Goal: Task Accomplishment & Management: Complete application form

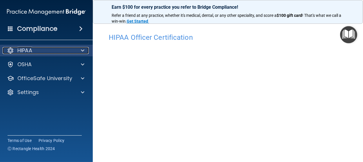
click at [82, 53] on span at bounding box center [82, 50] width 3 height 7
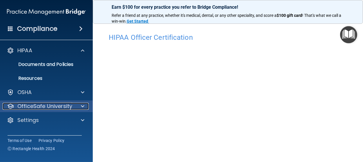
click at [81, 107] on span at bounding box center [82, 106] width 3 height 7
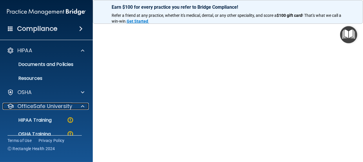
scroll to position [68, 0]
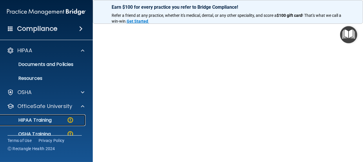
click at [47, 123] on p "HIPAA Training" at bounding box center [28, 120] width 48 height 6
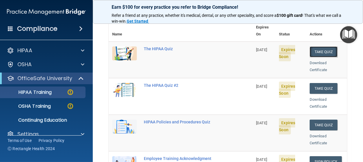
click at [323, 46] on button "Take Quiz" at bounding box center [324, 51] width 28 height 11
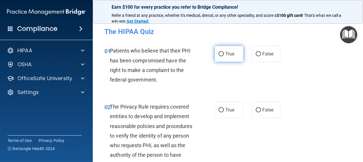
click at [221, 54] on input "True" at bounding box center [221, 54] width 5 height 4
radio input "true"
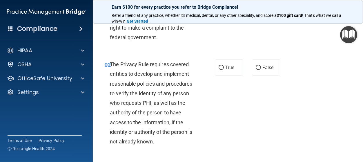
scroll to position [54, 0]
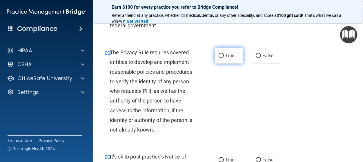
click at [221, 54] on input "True" at bounding box center [221, 56] width 5 height 4
radio input "true"
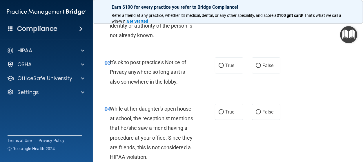
scroll to position [163, 0]
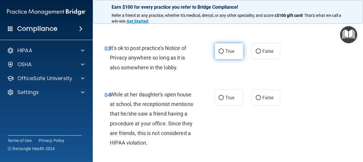
click at [221, 51] on input "True" at bounding box center [221, 51] width 5 height 4
radio input "true"
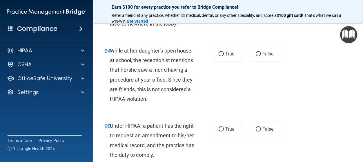
scroll to position [217, 0]
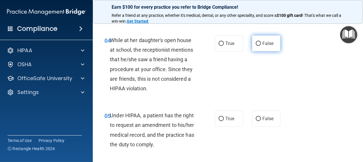
click at [258, 43] on input "False" at bounding box center [258, 43] width 5 height 4
radio input "true"
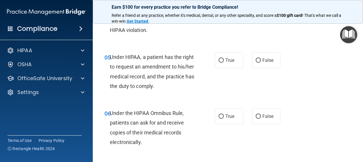
scroll to position [284, 0]
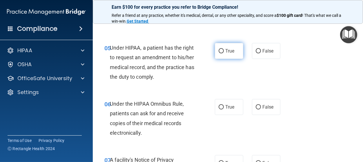
click at [221, 50] on input "True" at bounding box center [221, 51] width 5 height 4
radio input "true"
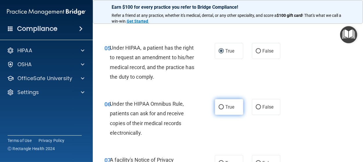
click at [220, 107] on input "True" at bounding box center [221, 107] width 5 height 4
radio input "true"
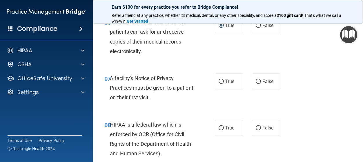
scroll to position [379, 0]
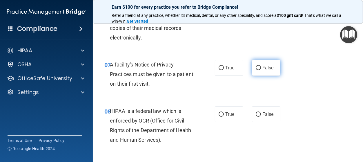
click at [256, 67] on label "False" at bounding box center [266, 68] width 28 height 16
click at [256, 67] on input "False" at bounding box center [258, 68] width 5 height 4
radio input "true"
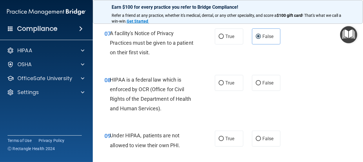
scroll to position [420, 0]
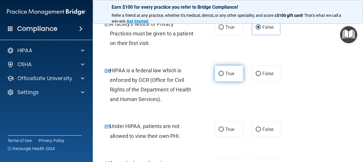
click at [221, 72] on input "True" at bounding box center [221, 74] width 5 height 4
radio input "true"
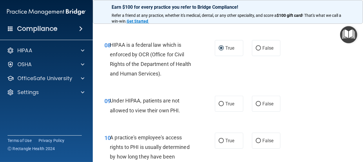
scroll to position [447, 0]
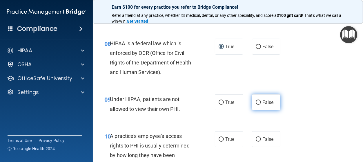
click at [259, 101] on input "False" at bounding box center [258, 102] width 5 height 4
radio input "true"
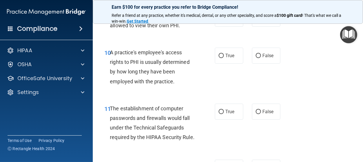
scroll to position [542, 0]
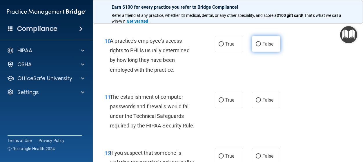
click at [260, 45] on input "False" at bounding box center [258, 44] width 5 height 4
radio input "true"
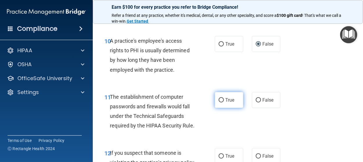
click at [221, 100] on input "True" at bounding box center [221, 100] width 5 height 4
radio input "true"
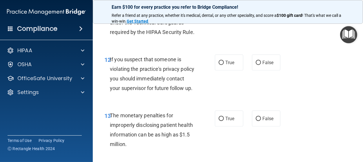
scroll to position [637, 0]
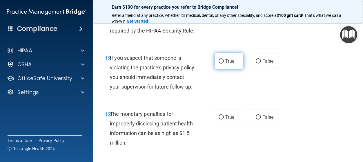
click at [220, 61] on input "True" at bounding box center [221, 61] width 5 height 4
radio input "true"
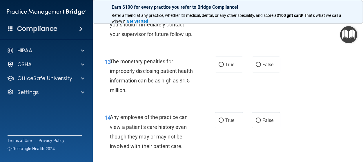
scroll to position [705, 0]
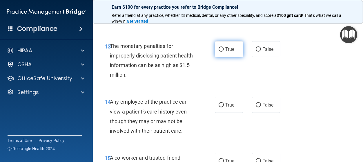
click at [222, 52] on input "True" at bounding box center [221, 49] width 5 height 4
radio input "true"
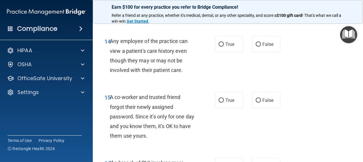
scroll to position [772, 0]
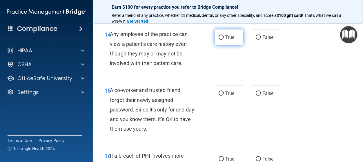
click at [220, 40] on input "True" at bounding box center [221, 37] width 5 height 4
radio input "true"
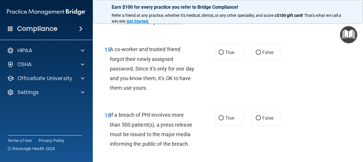
scroll to position [826, 0]
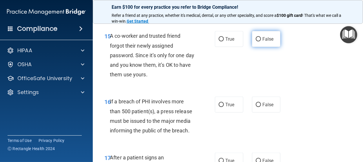
click at [259, 41] on input "False" at bounding box center [258, 39] width 5 height 4
radio input "true"
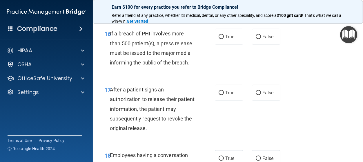
scroll to position [908, 0]
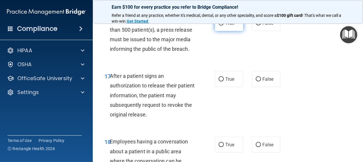
click at [219, 26] on input "True" at bounding box center [221, 23] width 5 height 4
radio input "true"
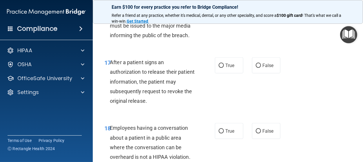
scroll to position [935, 0]
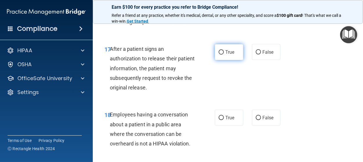
click at [220, 54] on input "True" at bounding box center [221, 52] width 5 height 4
radio input "true"
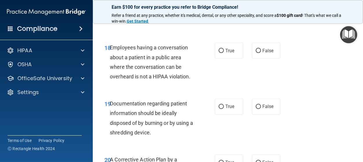
scroll to position [1003, 0]
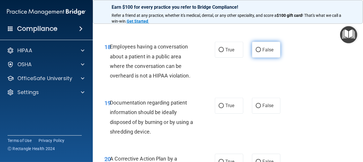
click at [257, 52] on input "False" at bounding box center [258, 50] width 5 height 4
radio input "true"
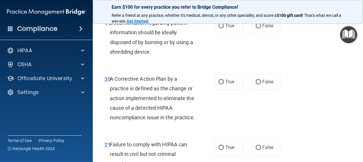
scroll to position [1084, 0]
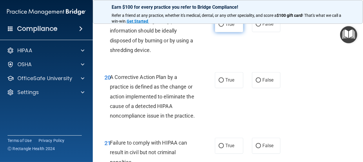
click at [223, 27] on input "True" at bounding box center [221, 24] width 5 height 4
radio input "true"
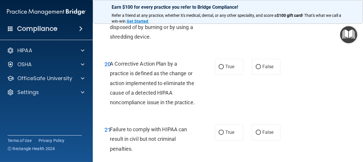
scroll to position [1111, 0]
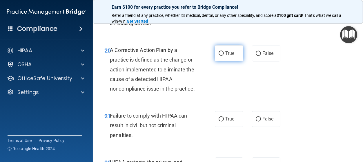
click at [221, 56] on input "True" at bounding box center [221, 53] width 5 height 4
radio input "true"
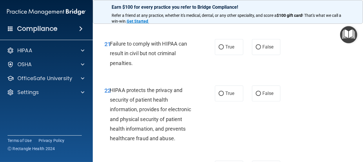
scroll to position [1193, 0]
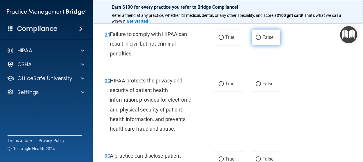
click at [257, 40] on input "False" at bounding box center [258, 37] width 5 height 4
radio input "true"
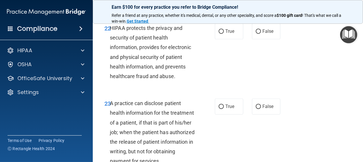
scroll to position [1247, 0]
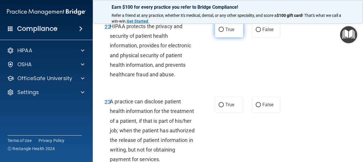
click at [221, 32] on input "True" at bounding box center [221, 30] width 5 height 4
radio input "true"
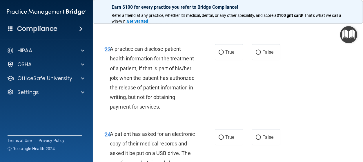
scroll to position [1314, 0]
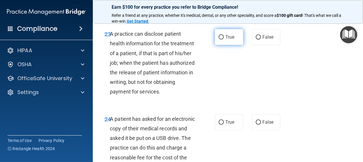
click at [221, 39] on input "True" at bounding box center [221, 37] width 5 height 4
radio input "true"
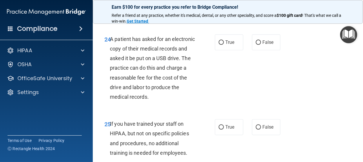
scroll to position [1396, 0]
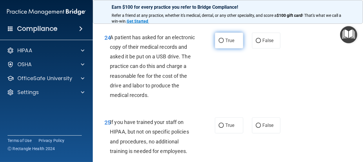
click at [221, 43] on input "True" at bounding box center [221, 41] width 5 height 4
radio input "true"
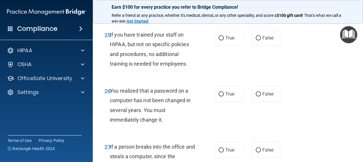
scroll to position [1491, 0]
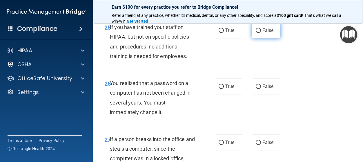
click at [257, 33] on input "False" at bounding box center [258, 30] width 5 height 4
radio input "true"
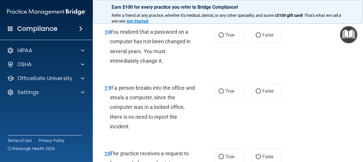
scroll to position [1545, 0]
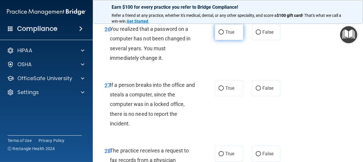
click at [220, 34] on input "True" at bounding box center [221, 32] width 5 height 4
radio input "true"
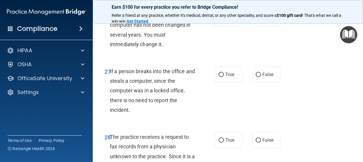
scroll to position [1572, 0]
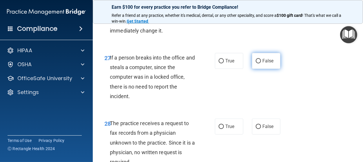
click at [259, 63] on input "False" at bounding box center [258, 61] width 5 height 4
radio input "true"
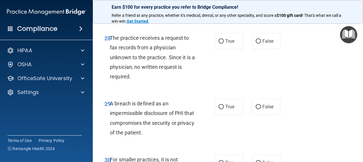
scroll to position [1667, 0]
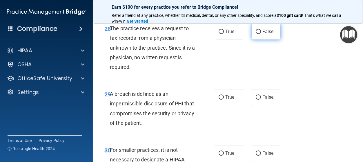
click at [259, 34] on input "False" at bounding box center [258, 32] width 5 height 4
radio input "true"
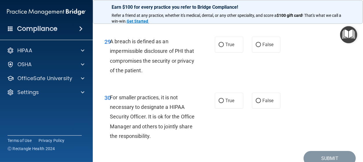
scroll to position [1735, 0]
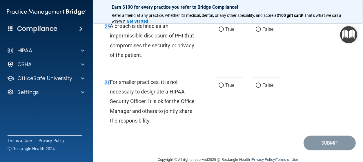
click at [330, 70] on div "29 A breach is defined as an impermissible disclosure of PHI that compromises t…" at bounding box center [228, 42] width 256 height 56
click at [221, 32] on input "True" at bounding box center [221, 29] width 5 height 4
radio input "true"
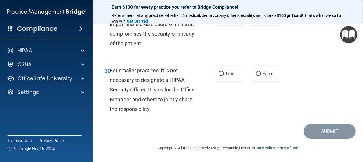
scroll to position [1766, 0]
click at [260, 74] on input "False" at bounding box center [258, 74] width 5 height 4
radio input "true"
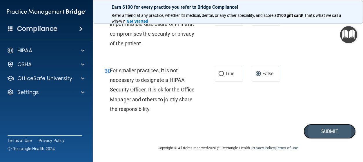
click at [328, 132] on button "Submit" at bounding box center [330, 131] width 52 height 15
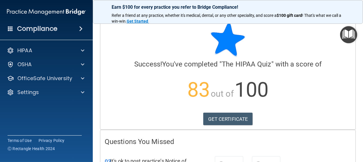
scroll to position [3, 0]
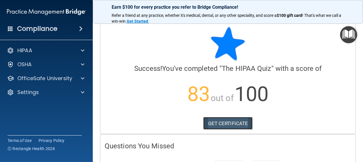
click at [231, 122] on link "GET CERTIFICATE" at bounding box center [228, 123] width 50 height 13
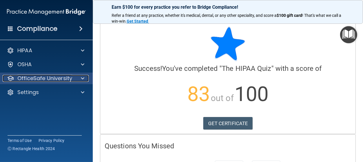
click at [81, 79] on span at bounding box center [82, 78] width 3 height 7
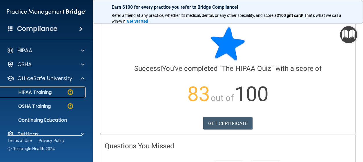
click at [69, 93] on img at bounding box center [70, 91] width 7 height 7
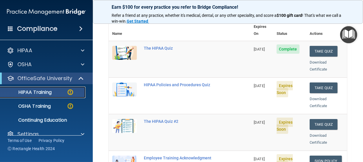
scroll to position [81, 0]
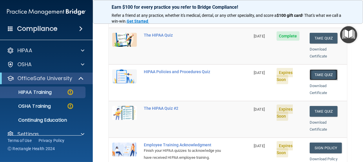
click at [321, 69] on button "Take Quiz" at bounding box center [324, 74] width 28 height 11
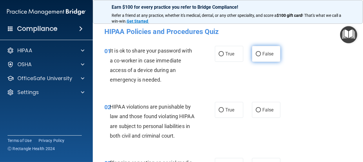
click at [256, 53] on input "False" at bounding box center [258, 54] width 5 height 4
radio input "true"
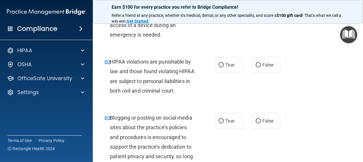
scroll to position [59, 0]
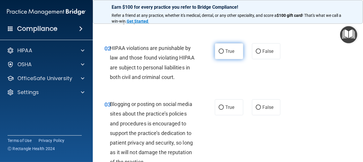
click at [222, 50] on input "True" at bounding box center [221, 51] width 5 height 4
radio input "true"
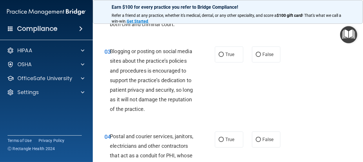
scroll to position [126, 0]
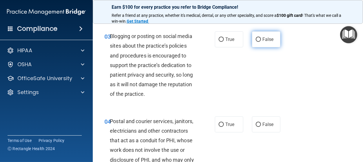
click at [260, 42] on input "False" at bounding box center [258, 39] width 5 height 4
radio input "true"
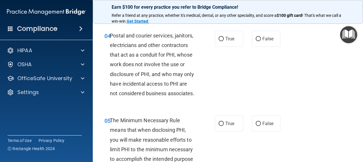
scroll to position [221, 0]
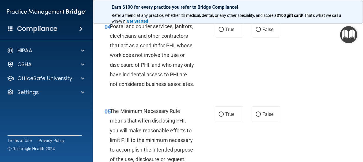
click at [301, 85] on div "04 Postal and courier services, janitors, electricians and other contractors th…" at bounding box center [228, 56] width 256 height 85
click at [220, 32] on input "True" at bounding box center [221, 30] width 5 height 4
radio input "true"
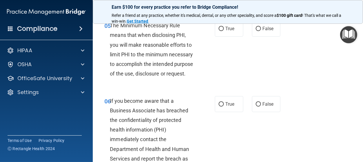
scroll to position [316, 0]
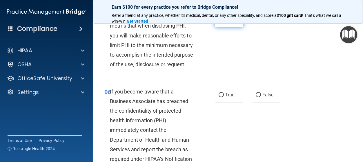
click at [220, 22] on input "True" at bounding box center [221, 19] width 5 height 4
radio input "true"
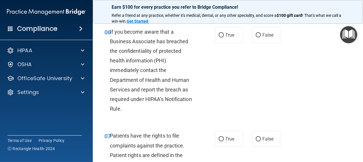
scroll to position [384, 0]
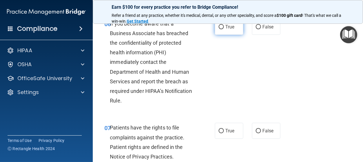
click at [220, 29] on input "True" at bounding box center [221, 27] width 5 height 4
radio input "true"
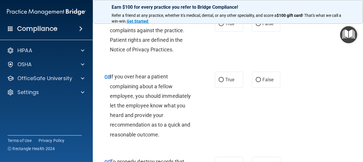
scroll to position [492, 0]
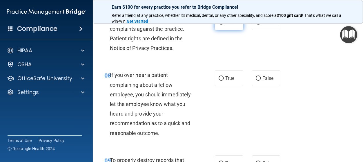
click at [220, 25] on input "True" at bounding box center [221, 22] width 5 height 4
radio input "true"
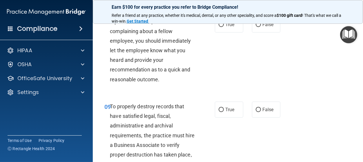
scroll to position [546, 0]
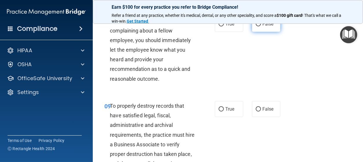
click at [258, 26] on input "False" at bounding box center [258, 24] width 5 height 4
radio input "true"
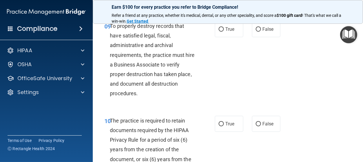
scroll to position [628, 0]
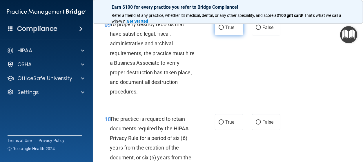
click at [222, 30] on input "True" at bounding box center [221, 28] width 5 height 4
radio input "true"
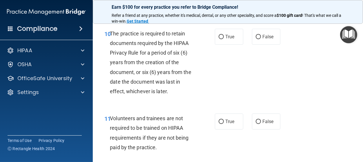
scroll to position [723, 0]
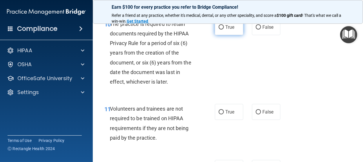
click at [221, 30] on input "True" at bounding box center [221, 27] width 5 height 4
radio input "true"
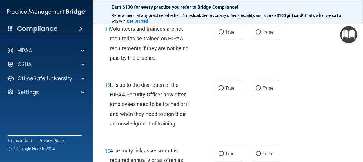
scroll to position [804, 0]
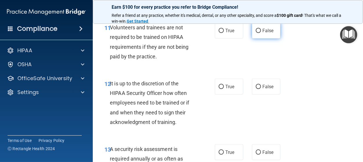
click at [259, 33] on input "False" at bounding box center [258, 31] width 5 height 4
radio input "true"
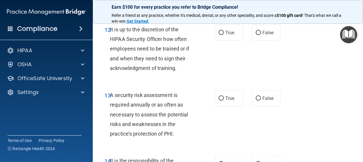
scroll to position [858, 0]
click at [258, 35] on input "False" at bounding box center [258, 32] width 5 height 4
radio input "true"
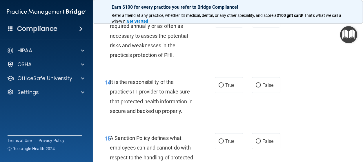
scroll to position [940, 0]
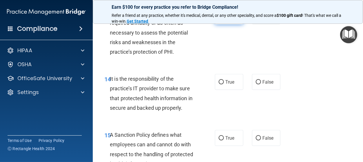
click at [220, 19] on input "True" at bounding box center [221, 16] width 5 height 4
radio input "true"
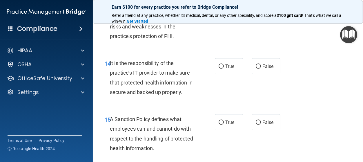
scroll to position [966, 0]
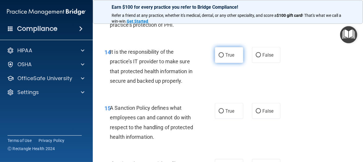
click at [220, 57] on input "True" at bounding box center [221, 55] width 5 height 4
radio input "true"
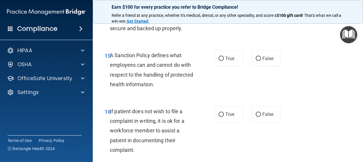
scroll to position [1034, 0]
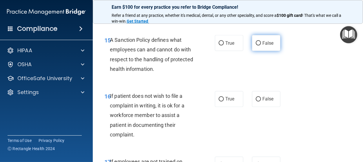
click at [257, 46] on input "False" at bounding box center [258, 43] width 5 height 4
radio input "true"
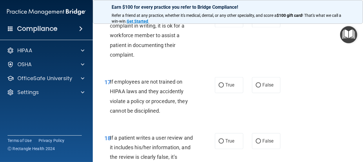
scroll to position [1116, 0]
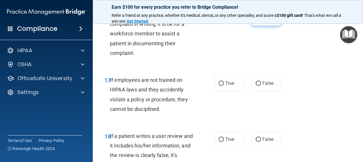
click at [258, 20] on input "False" at bounding box center [258, 18] width 5 height 4
radio input "true"
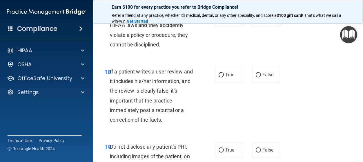
scroll to position [1183, 0]
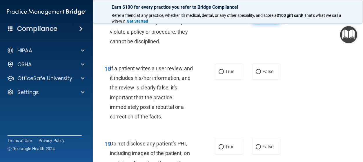
click at [258, 18] on input "False" at bounding box center [258, 16] width 5 height 4
radio input "true"
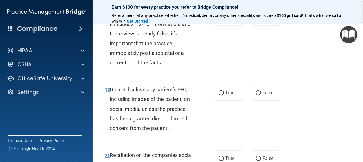
scroll to position [1238, 0]
click at [258, 20] on input "False" at bounding box center [258, 17] width 5 height 4
radio input "true"
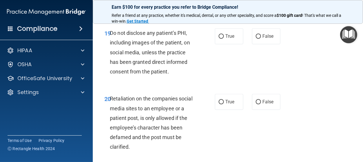
scroll to position [1305, 0]
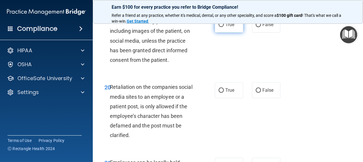
click at [222, 27] on input "True" at bounding box center [221, 25] width 5 height 4
radio input "true"
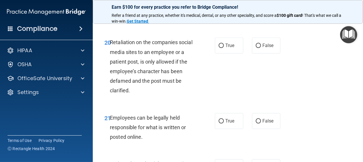
scroll to position [1351, 0]
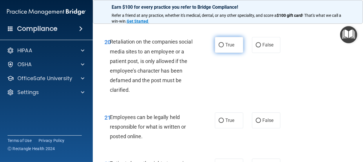
click at [220, 47] on input "True" at bounding box center [221, 45] width 5 height 4
radio input "true"
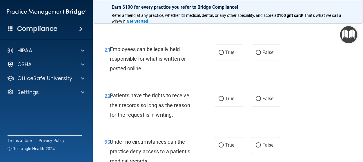
scroll to position [1432, 0]
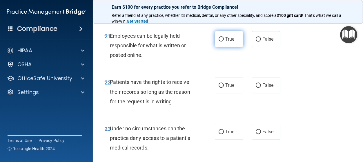
click at [221, 41] on input "True" at bounding box center [221, 39] width 5 height 4
radio input "true"
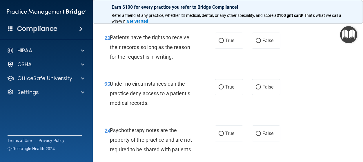
scroll to position [1486, 0]
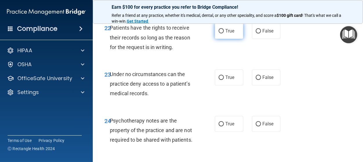
click at [221, 33] on input "True" at bounding box center [221, 31] width 5 height 4
radio input "true"
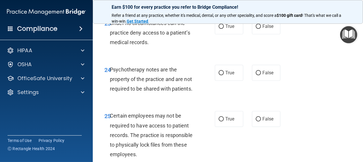
scroll to position [1540, 0]
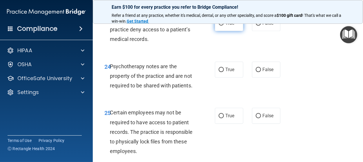
click at [222, 26] on input "True" at bounding box center [221, 23] width 5 height 4
radio input "true"
click at [258, 26] on input "False" at bounding box center [258, 23] width 5 height 4
radio input "true"
radio input "false"
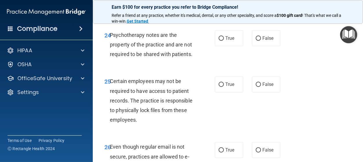
scroll to position [1581, 0]
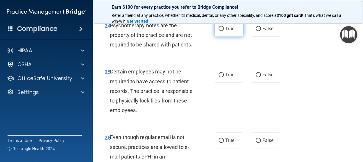
click at [222, 31] on input "True" at bounding box center [221, 29] width 5 height 4
radio input "true"
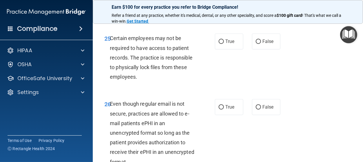
scroll to position [1622, 0]
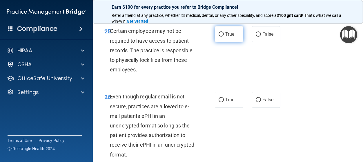
click at [221, 37] on input "True" at bounding box center [221, 34] width 5 height 4
radio input "true"
click at [259, 37] on input "False" at bounding box center [258, 34] width 5 height 4
radio input "true"
radio input "false"
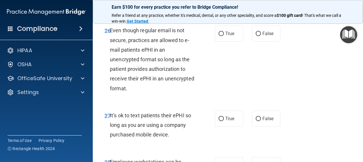
scroll to position [1689, 0]
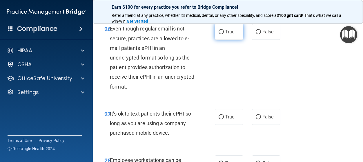
click at [221, 34] on input "True" at bounding box center [221, 32] width 5 height 4
radio input "true"
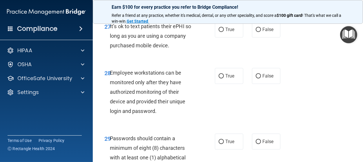
scroll to position [1784, 0]
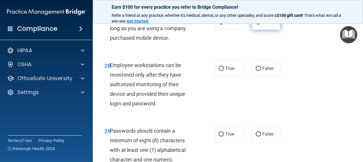
click at [259, 24] on input "False" at bounding box center [258, 22] width 5 height 4
radio input "true"
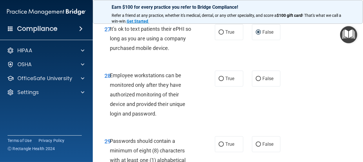
scroll to position [1786, 0]
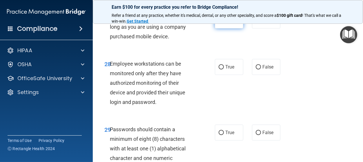
click at [221, 23] on input "True" at bounding box center [221, 21] width 5 height 4
radio input "true"
radio input "false"
click at [221, 69] on input "True" at bounding box center [221, 67] width 5 height 4
radio input "true"
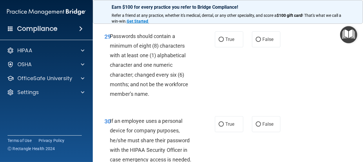
scroll to position [1880, 0]
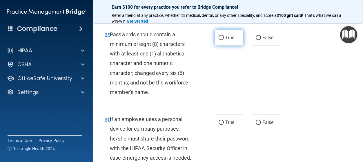
click at [222, 40] on input "True" at bounding box center [221, 38] width 5 height 4
radio input "true"
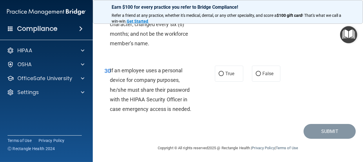
scroll to position [1948, 0]
click at [220, 75] on input "True" at bounding box center [221, 74] width 5 height 4
radio input "true"
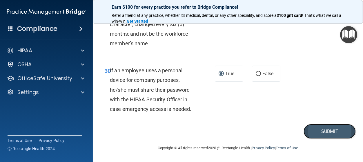
click at [321, 135] on button "Submit" at bounding box center [330, 131] width 52 height 15
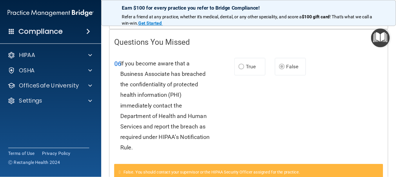
scroll to position [38, 0]
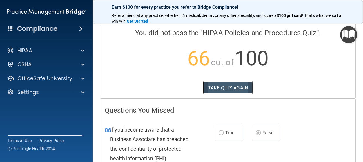
click at [224, 87] on button "TAKE QUIZ AGAIN" at bounding box center [228, 87] width 50 height 13
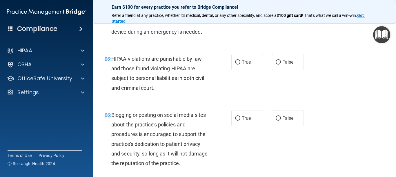
click at [293, 36] on div "01 It is ok to share your password with a co-worker in case immediate access of…" at bounding box center [244, 23] width 289 height 46
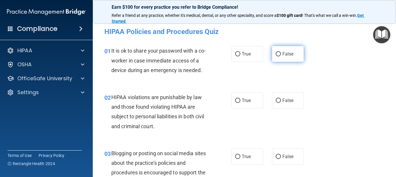
click at [279, 54] on input "False" at bounding box center [278, 54] width 5 height 4
radio input "true"
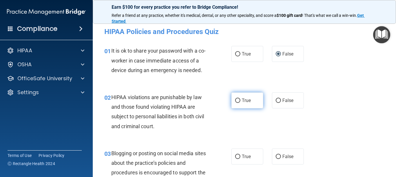
click at [236, 100] on input "True" at bounding box center [237, 100] width 5 height 4
radio input "true"
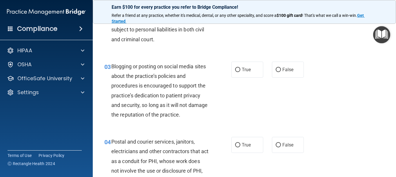
scroll to position [91, 0]
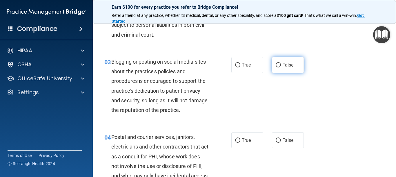
click at [278, 65] on input "False" at bounding box center [278, 65] width 5 height 4
radio input "true"
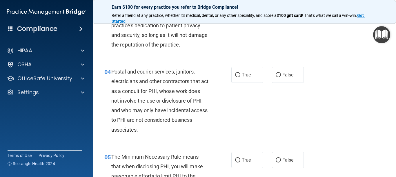
scroll to position [170, 0]
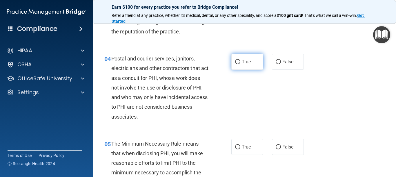
click at [239, 61] on input "True" at bounding box center [237, 62] width 5 height 4
radio input "true"
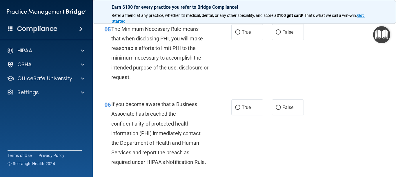
scroll to position [287, 0]
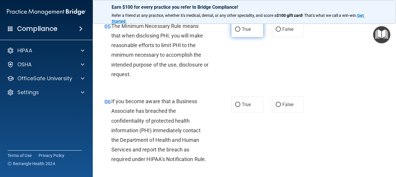
click at [235, 30] on input "True" at bounding box center [237, 29] width 5 height 4
radio input "true"
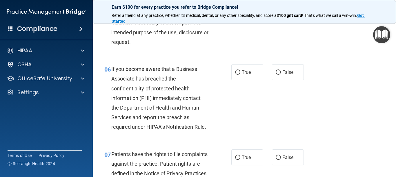
scroll to position [326, 0]
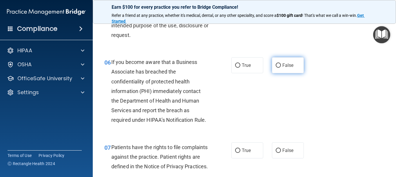
click at [279, 66] on input "False" at bounding box center [278, 65] width 5 height 4
radio input "true"
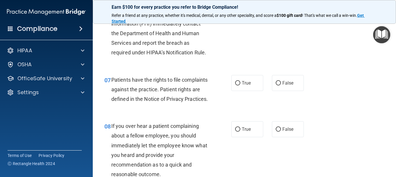
scroll to position [404, 0]
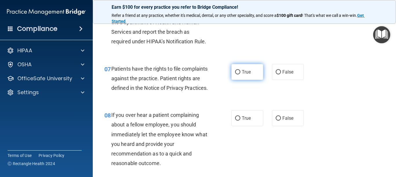
click at [235, 72] on label "True" at bounding box center [247, 72] width 32 height 16
click at [235, 72] on input "True" at bounding box center [237, 72] width 5 height 4
radio input "true"
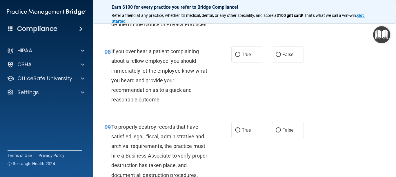
scroll to position [470, 0]
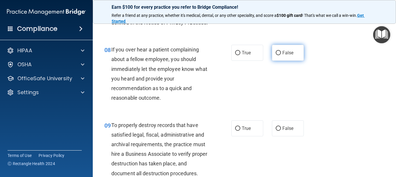
click at [276, 55] on input "False" at bounding box center [278, 53] width 5 height 4
radio input "true"
click at [276, 51] on input "False" at bounding box center [278, 53] width 5 height 4
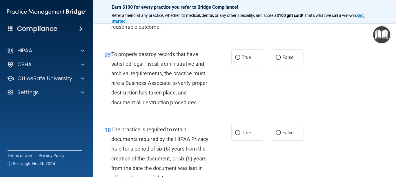
scroll to position [542, 0]
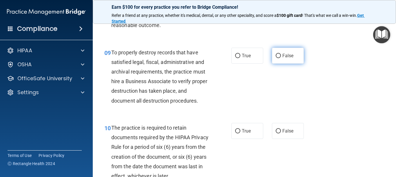
click at [277, 58] on input "False" at bounding box center [278, 56] width 5 height 4
radio input "true"
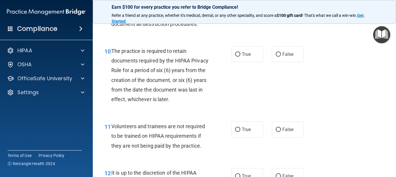
scroll to position [620, 0]
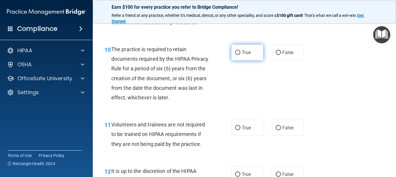
click at [239, 55] on input "True" at bounding box center [237, 52] width 5 height 4
radio input "true"
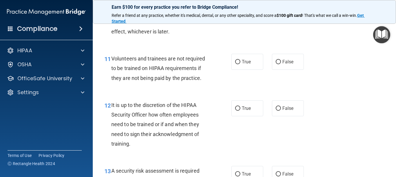
scroll to position [699, 0]
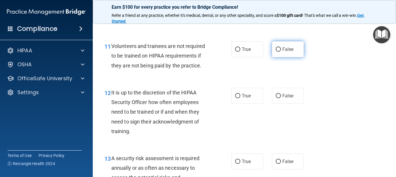
click at [279, 52] on input "False" at bounding box center [278, 49] width 5 height 4
radio input "true"
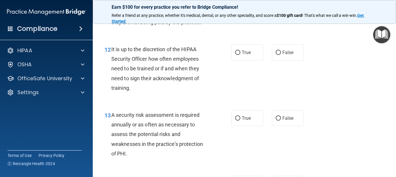
scroll to position [751, 0]
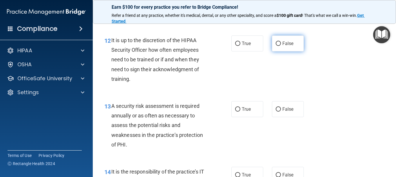
click at [278, 46] on input "False" at bounding box center [278, 43] width 5 height 4
radio input "true"
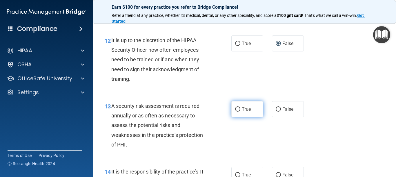
click at [238, 111] on input "True" at bounding box center [237, 109] width 5 height 4
radio input "true"
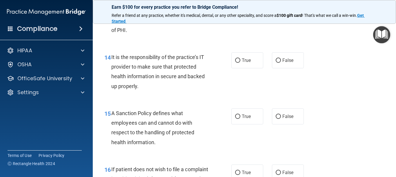
scroll to position [868, 0]
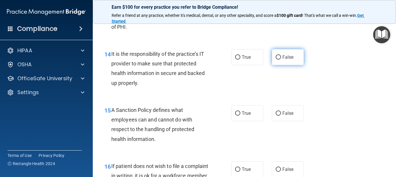
click at [277, 59] on input "False" at bounding box center [278, 57] width 5 height 4
radio input "true"
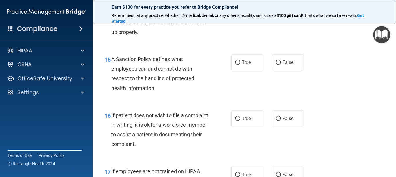
scroll to position [933, 0]
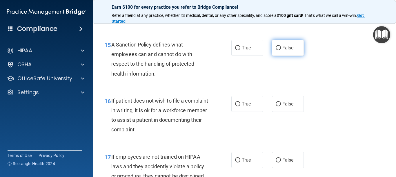
click at [277, 50] on input "False" at bounding box center [278, 48] width 5 height 4
radio input "true"
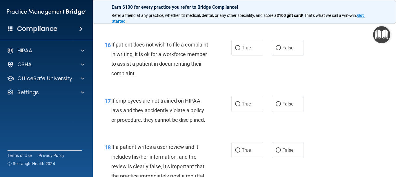
scroll to position [999, 0]
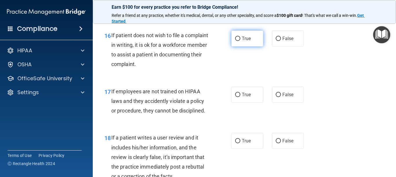
click at [237, 41] on input "True" at bounding box center [237, 39] width 5 height 4
radio input "true"
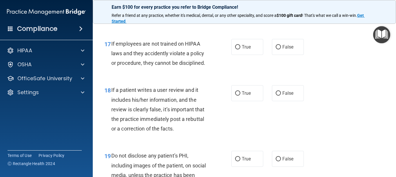
scroll to position [1051, 0]
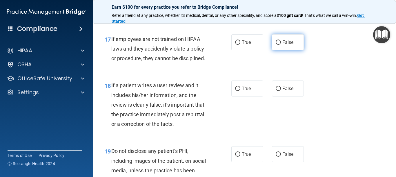
click at [279, 45] on input "False" at bounding box center [278, 42] width 5 height 4
radio input "true"
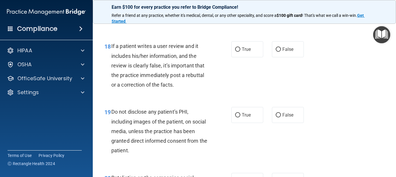
scroll to position [1103, 0]
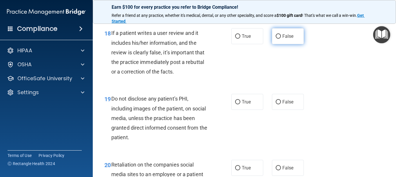
click at [277, 39] on input "False" at bounding box center [278, 36] width 5 height 4
radio input "true"
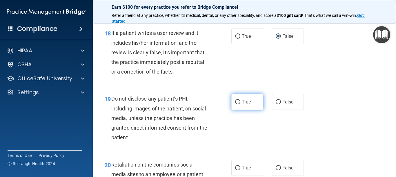
click at [239, 104] on input "True" at bounding box center [237, 102] width 5 height 4
radio input "true"
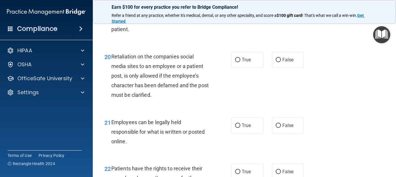
scroll to position [1220, 0]
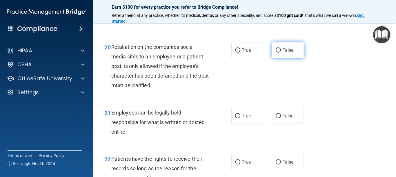
click at [276, 52] on input "False" at bounding box center [278, 50] width 5 height 4
radio input "true"
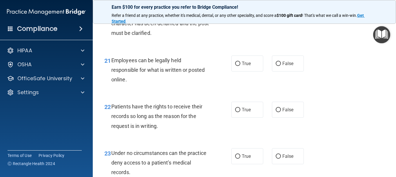
scroll to position [1286, 0]
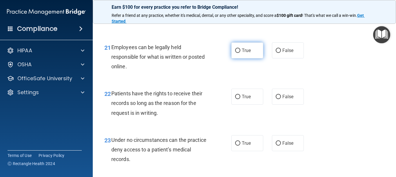
click at [237, 53] on input "True" at bounding box center [237, 50] width 5 height 4
radio input "true"
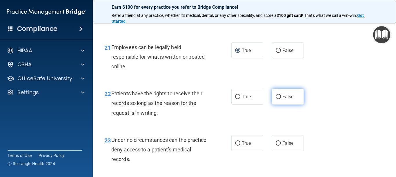
click at [278, 99] on input "False" at bounding box center [278, 97] width 5 height 4
radio input "true"
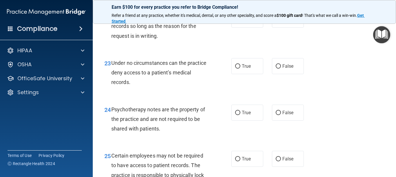
scroll to position [1364, 0]
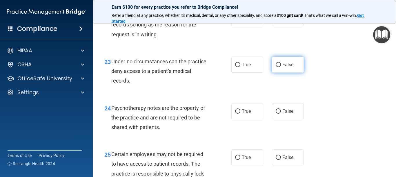
click at [277, 67] on input "False" at bounding box center [278, 65] width 5 height 4
radio input "true"
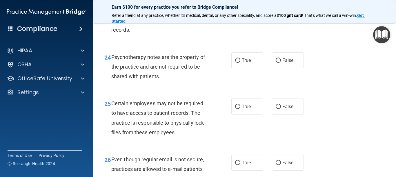
scroll to position [1429, 0]
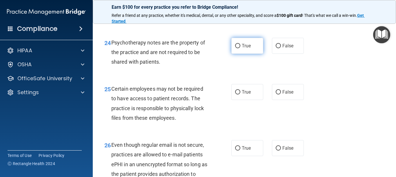
click at [235, 48] on input "True" at bounding box center [237, 46] width 5 height 4
radio input "true"
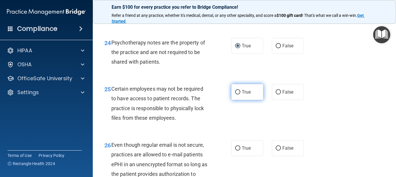
click at [237, 94] on input "True" at bounding box center [237, 92] width 5 height 4
radio input "true"
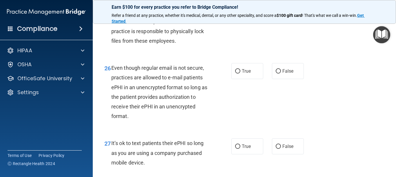
scroll to position [1507, 0]
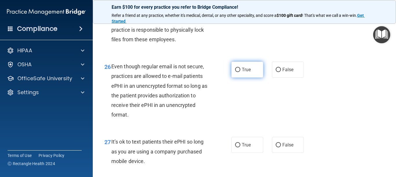
click at [236, 72] on input "True" at bounding box center [237, 70] width 5 height 4
radio input "true"
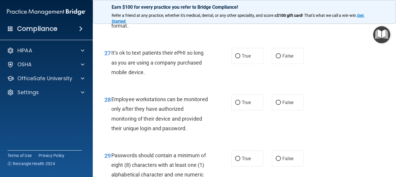
scroll to position [1599, 0]
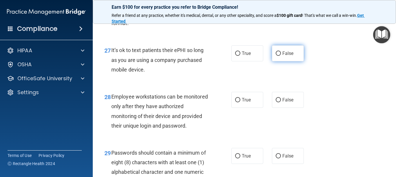
click at [277, 56] on input "False" at bounding box center [278, 53] width 5 height 4
radio input "true"
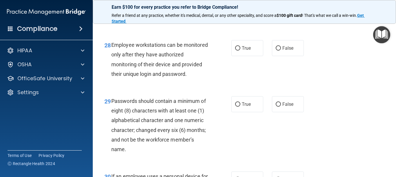
scroll to position [1664, 0]
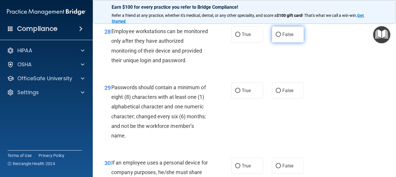
click at [278, 37] on input "False" at bounding box center [278, 34] width 5 height 4
radio input "true"
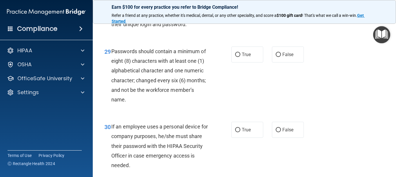
scroll to position [1703, 0]
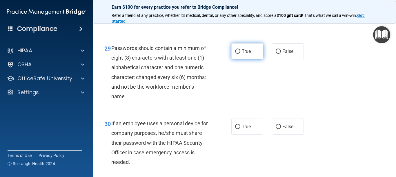
click at [237, 54] on input "True" at bounding box center [237, 51] width 5 height 4
radio input "true"
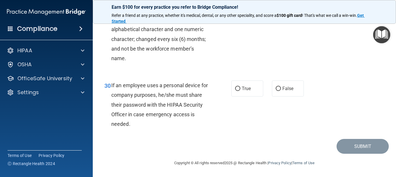
scroll to position [1751, 0]
click at [278, 88] on input "False" at bounding box center [278, 88] width 5 height 4
radio input "true"
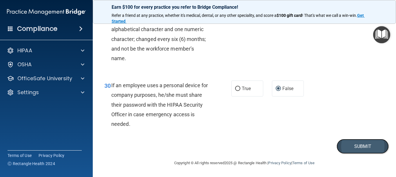
click at [354, 146] on button "Submit" at bounding box center [363, 146] width 52 height 15
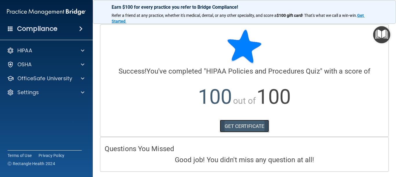
click at [245, 128] on link "GET CERTIFICATE" at bounding box center [245, 125] width 50 height 13
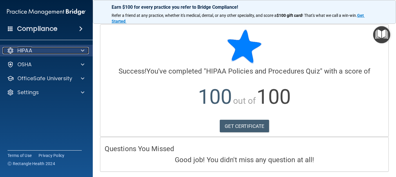
click at [81, 51] on span at bounding box center [82, 50] width 3 height 7
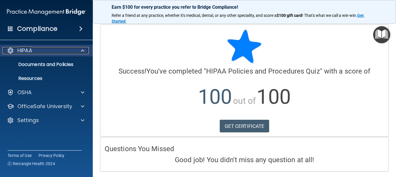
click at [81, 51] on span at bounding box center [82, 50] width 3 height 7
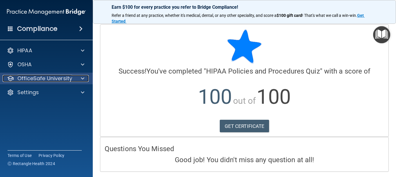
click at [81, 79] on span at bounding box center [82, 78] width 3 height 7
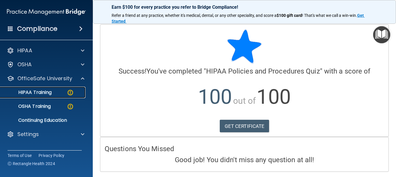
click at [70, 92] on img at bounding box center [70, 92] width 7 height 7
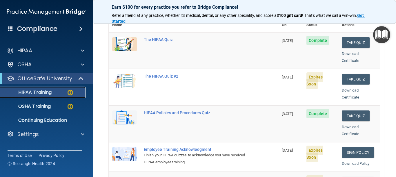
scroll to position [78, 0]
